Goal: Find specific page/section: Find specific page/section

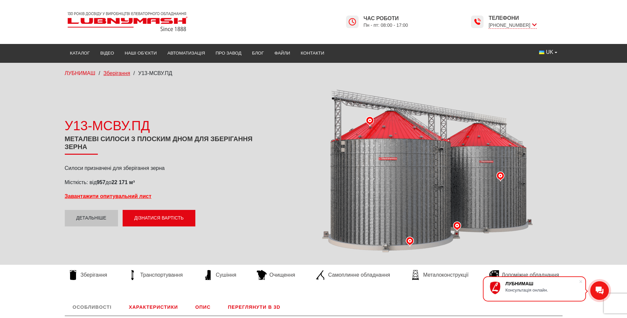
click at [122, 73] on span "Зберігання" at bounding box center [116, 73] width 27 height 6
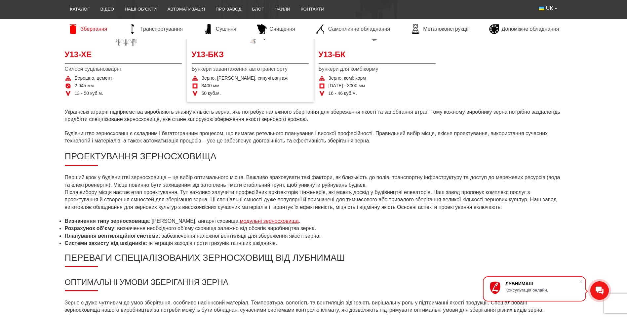
scroll to position [165, 0]
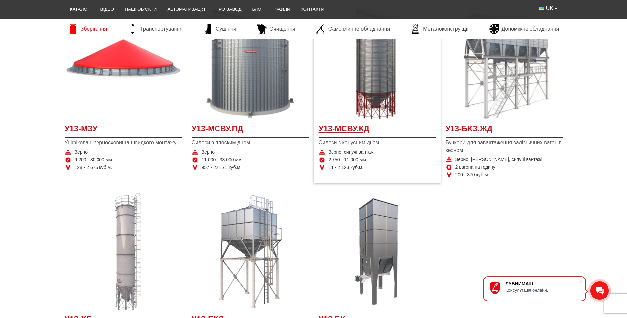
click at [344, 128] on span "У13-МСВУ.КД" at bounding box center [377, 130] width 117 height 15
